Goal: Navigation & Orientation: Find specific page/section

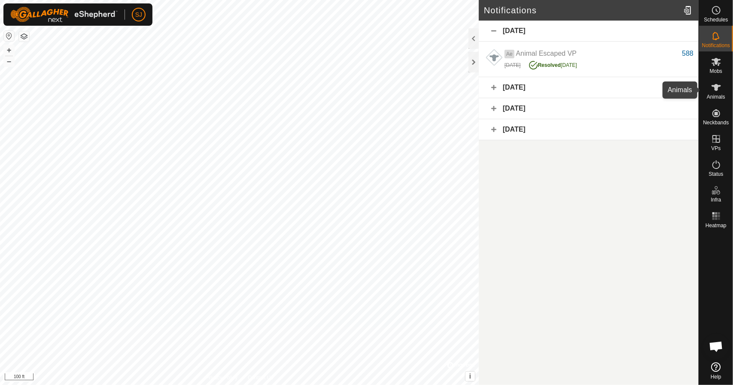
click at [717, 91] on icon at bounding box center [716, 87] width 10 height 10
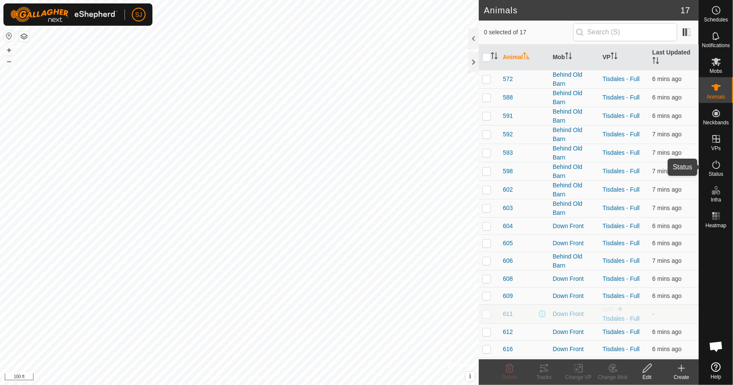
click at [715, 170] on es-activation-svg-icon at bounding box center [715, 165] width 15 height 14
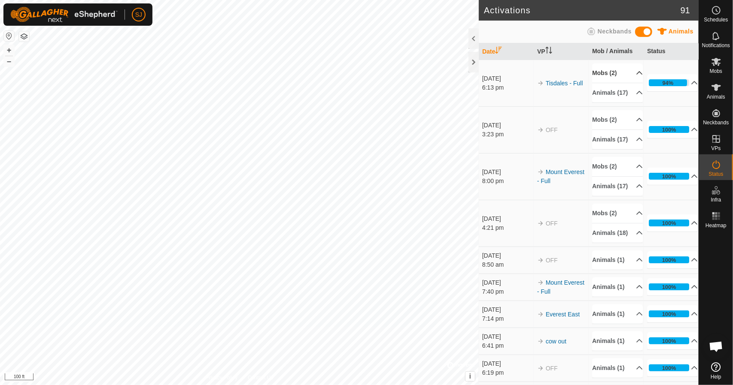
click at [630, 74] on p-accordion-header "Mobs (2)" at bounding box center [617, 73] width 51 height 19
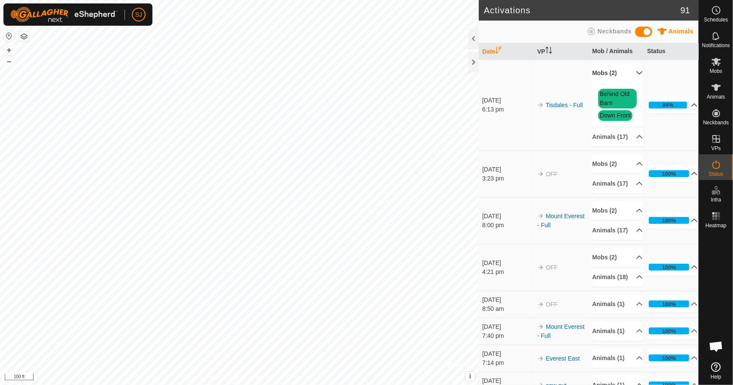
click at [630, 74] on p-accordion-header "Mobs (2)" at bounding box center [617, 73] width 51 height 19
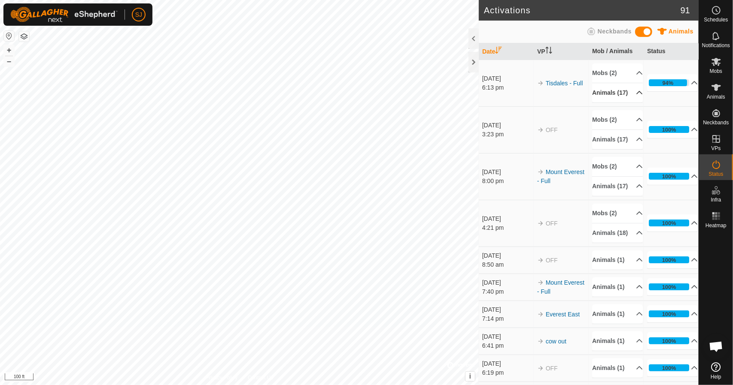
click at [627, 95] on p-accordion-header "Animals (17)" at bounding box center [617, 92] width 51 height 19
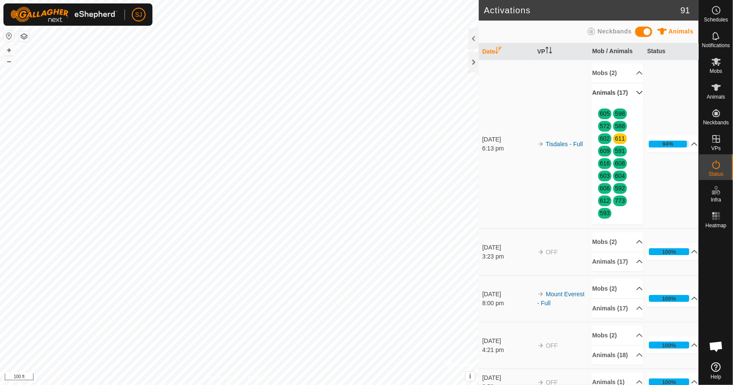
click at [628, 95] on p-accordion-header "Animals (17)" at bounding box center [617, 92] width 51 height 19
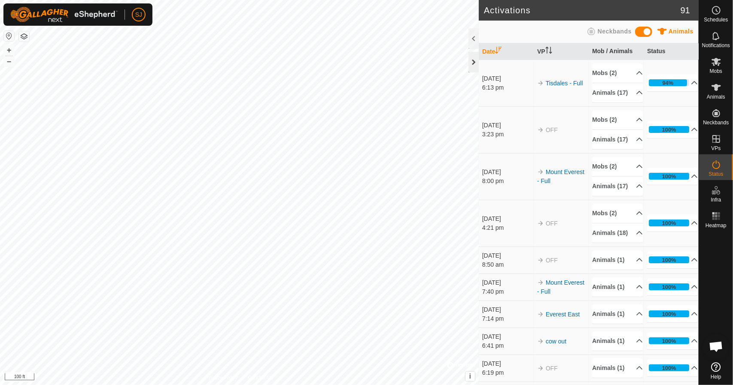
click at [473, 59] on div at bounding box center [473, 62] width 10 height 21
